Goal: Information Seeking & Learning: Stay updated

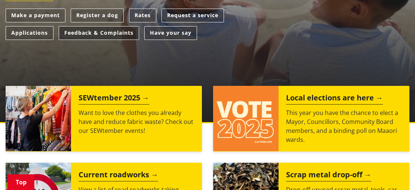
scroll to position [224, 0]
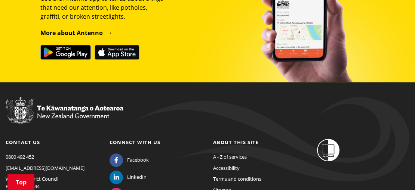
scroll to position [925, 0]
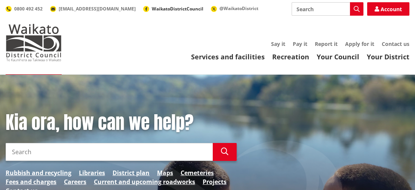
click at [152, 9] on span "WaikatoDistrictCouncil" at bounding box center [178, 9] width 52 height 6
click at [107, 8] on ul "0800 492 452 [EMAIL_ADDRESS][DOMAIN_NAME] WaikatoDistrictCouncil @WaikatoDistri…" at bounding box center [132, 9] width 253 height 6
drag, startPoint x: 233, startPoint y: 8, endPoint x: 225, endPoint y: 12, distance: 9.0
click at [225, 12] on div "Search Search Account 0800 492 452 info@waidc.govt.nz WaikatoDistrictCouncil @W…" at bounding box center [207, 8] width 403 height 13
drag, startPoint x: 172, startPoint y: 7, endPoint x: 120, endPoint y: 10, distance: 52.8
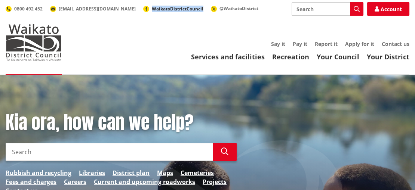
click at [120, 10] on ul "0800 492 452 info@waidc.govt.nz WaikatoDistrictCouncil @WaikatoDistrict" at bounding box center [132, 9] width 253 height 6
copy span "WaikatoDistrictCouncil"
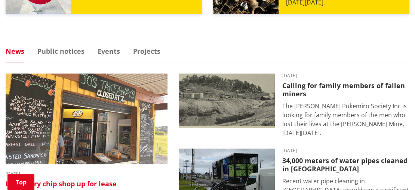
scroll to position [440, 0]
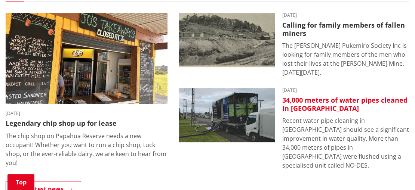
scroll to position [523, 0]
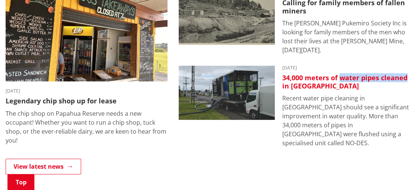
drag, startPoint x: 409, startPoint y: 76, endPoint x: 339, endPoint y: 78, distance: 70.3
click at [339, 78] on li "2 September 2025 34,000 meters of water pipes cleaned in Huntly Recent water pi…" at bounding box center [294, 107] width 242 height 82
copy h3 "water pipes cleaned"
